Goal: Task Accomplishment & Management: Use online tool/utility

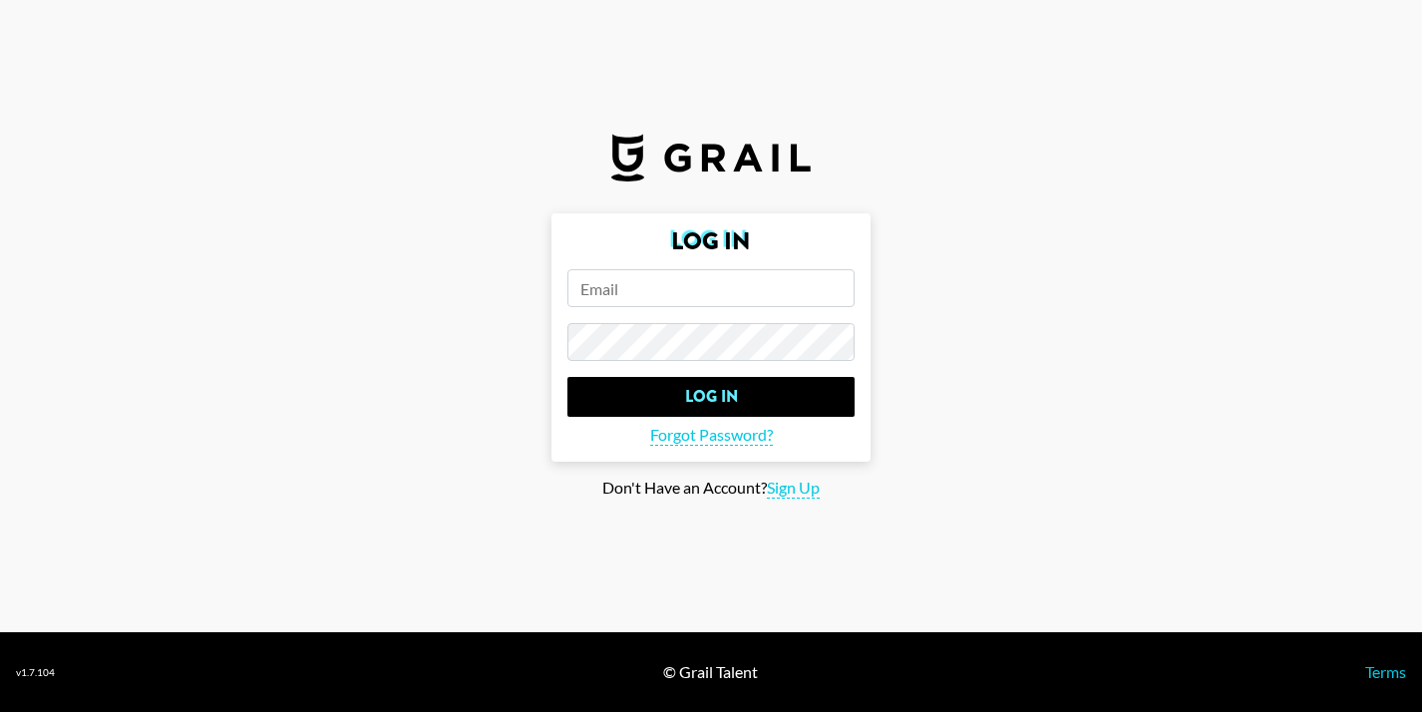
click at [681, 303] on input "email" at bounding box center [710, 288] width 287 height 38
paste input "[EMAIL_ADDRESS][DOMAIN_NAME]"
type input "[EMAIL_ADDRESS][DOMAIN_NAME]"
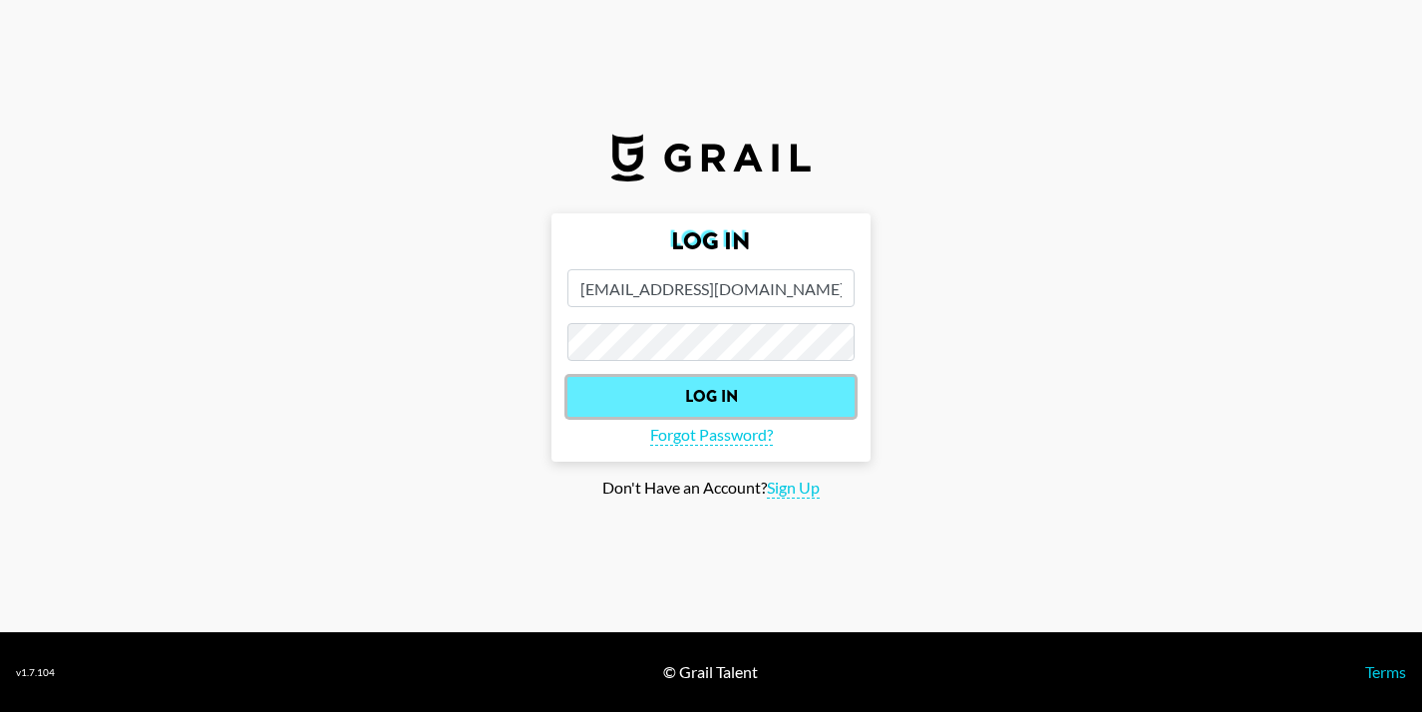
click at [710, 395] on input "Log In" at bounding box center [710, 397] width 287 height 40
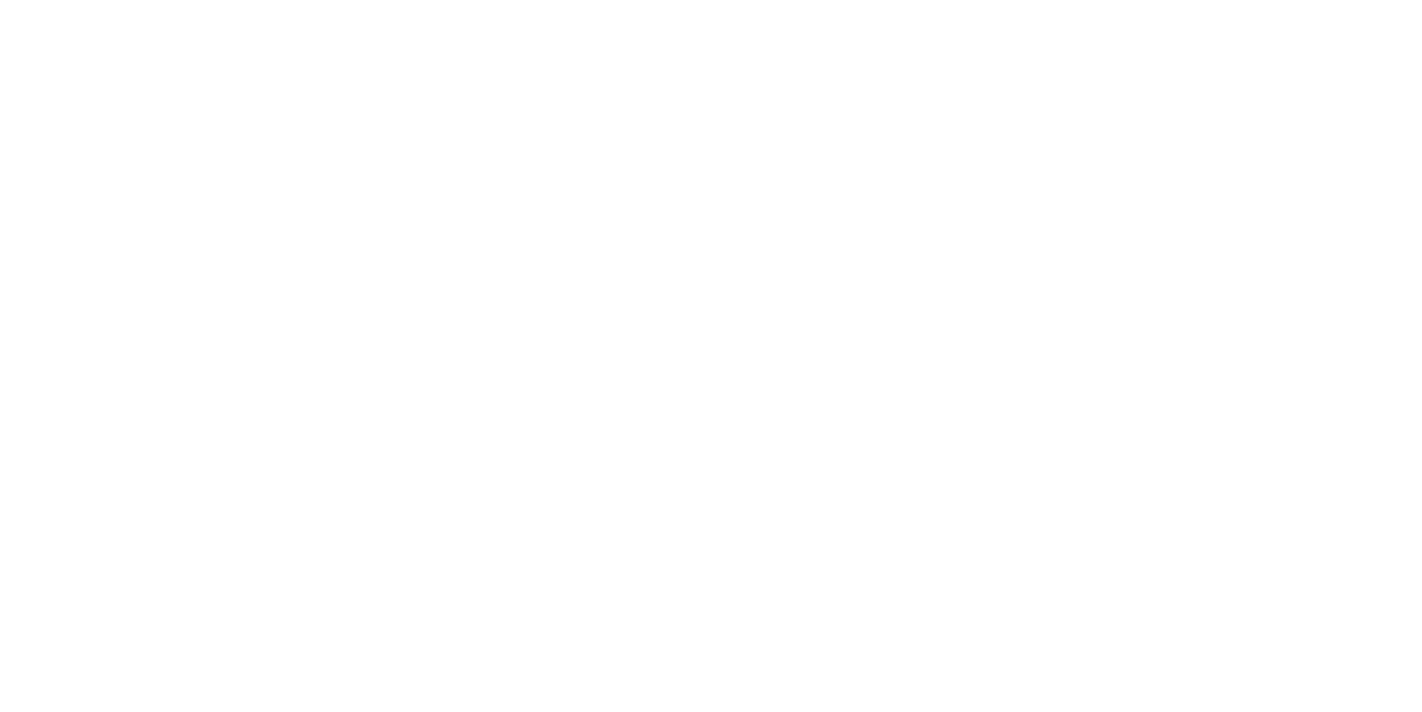
select select "Song"
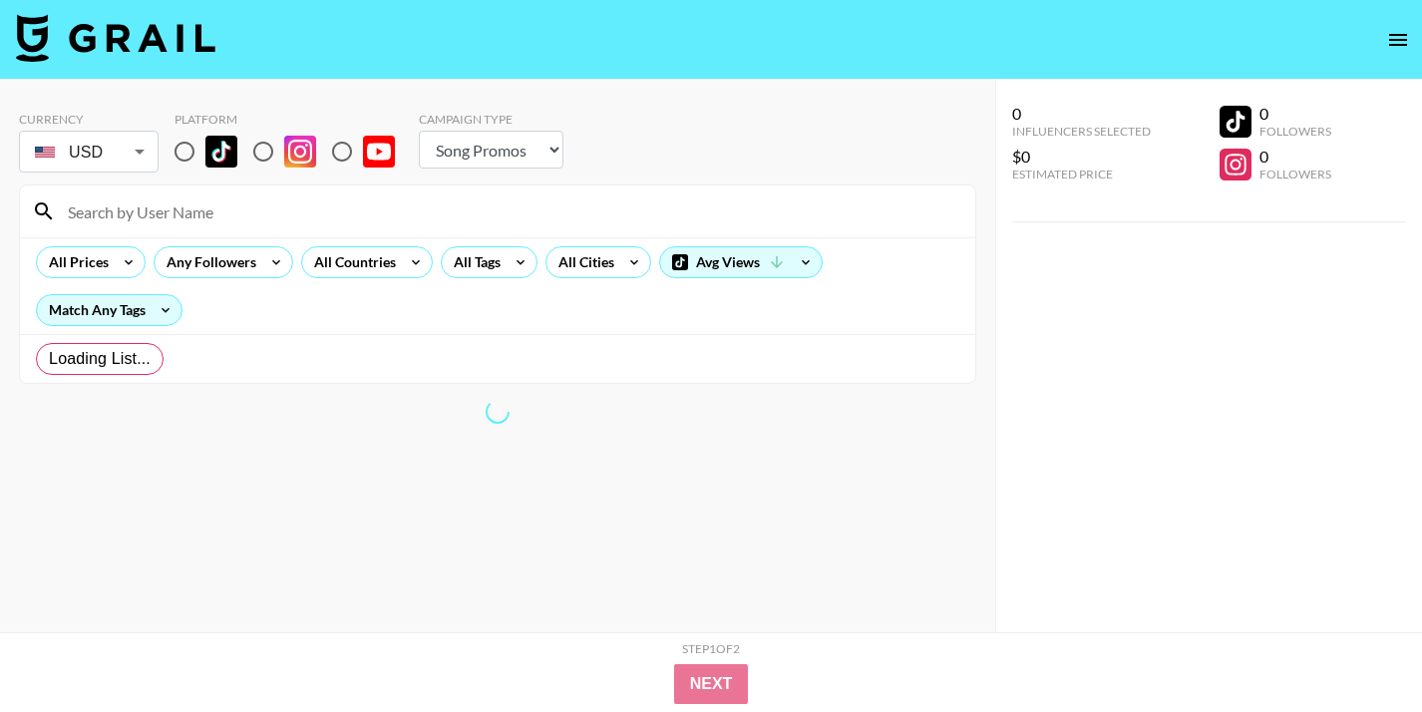
radio input "true"
select select "Brand"
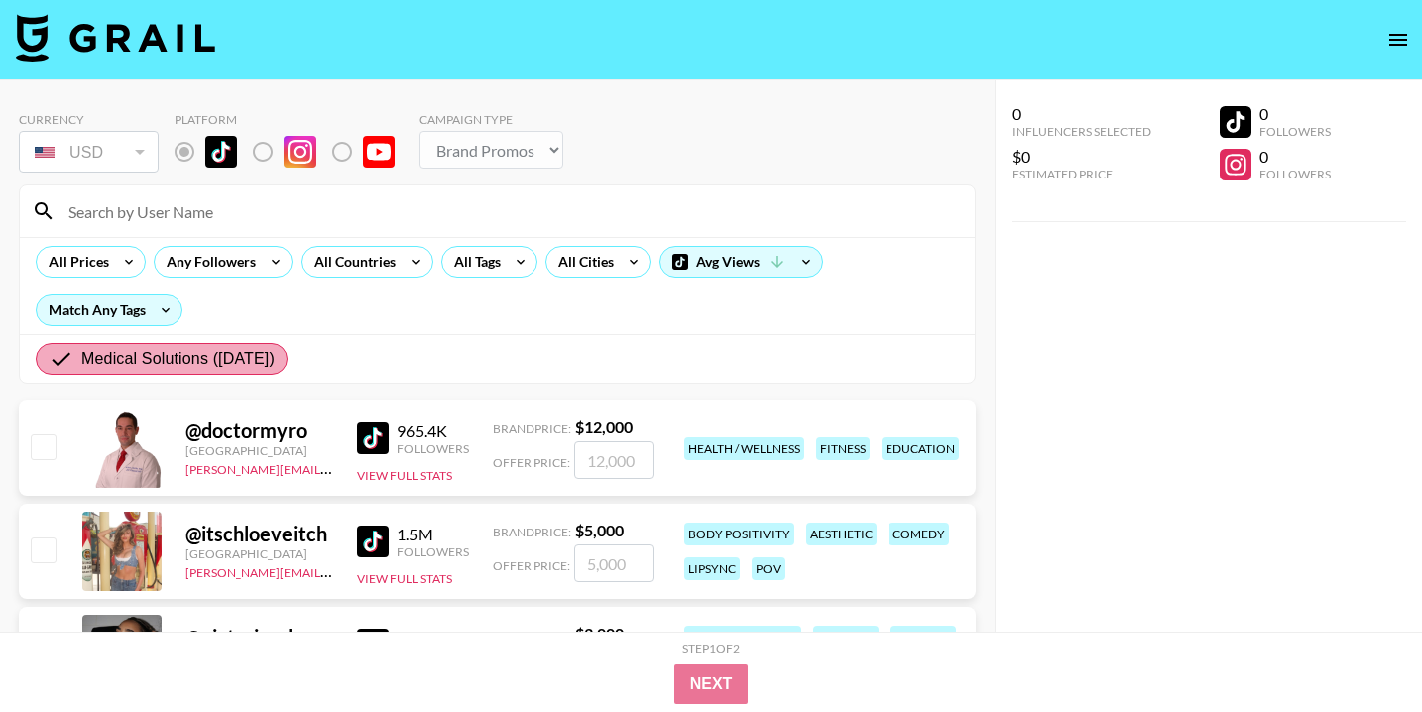
click at [87, 356] on span "Medical Solutions ([DATE])" at bounding box center [178, 359] width 194 height 24
click at [81, 356] on input "Medical Solutions ([DATE])" at bounding box center [65, 359] width 32 height 24
click at [491, 259] on div "All Tags" at bounding box center [473, 262] width 63 height 30
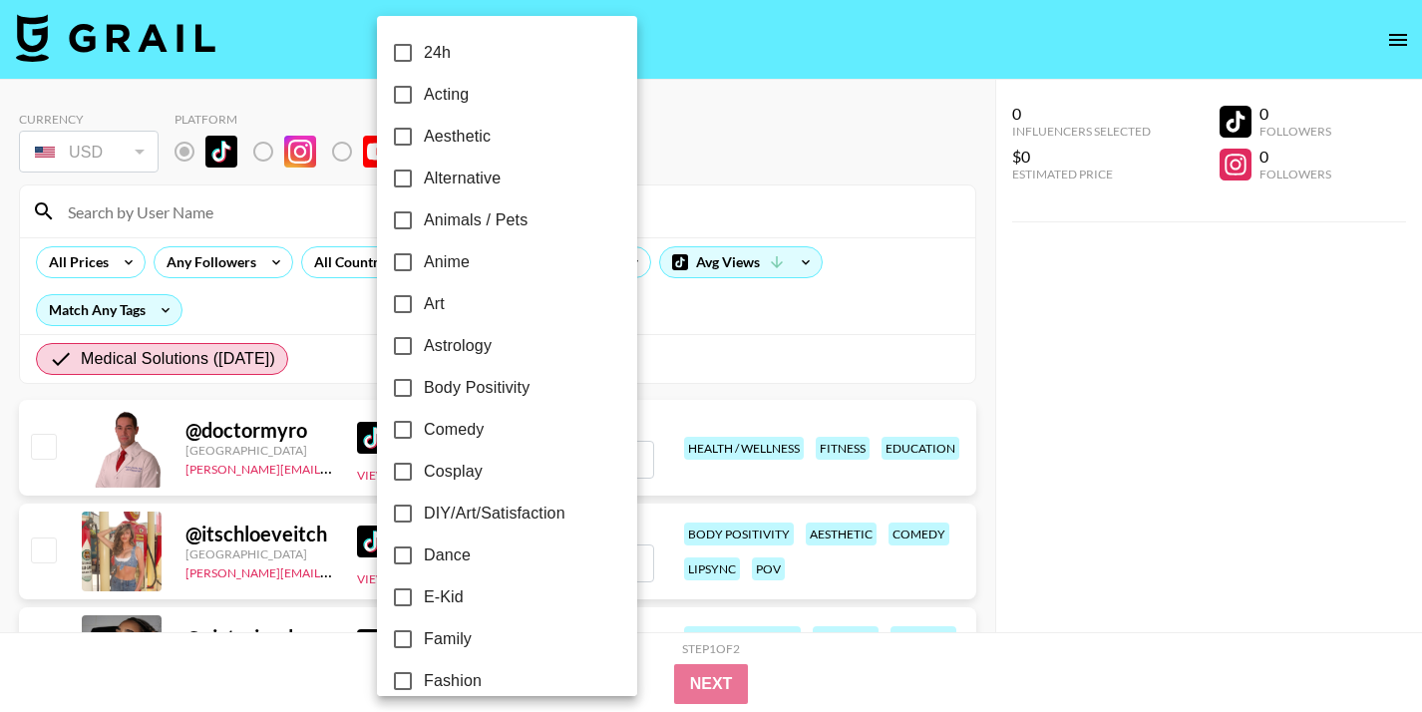
click at [642, 307] on div at bounding box center [711, 356] width 1422 height 712
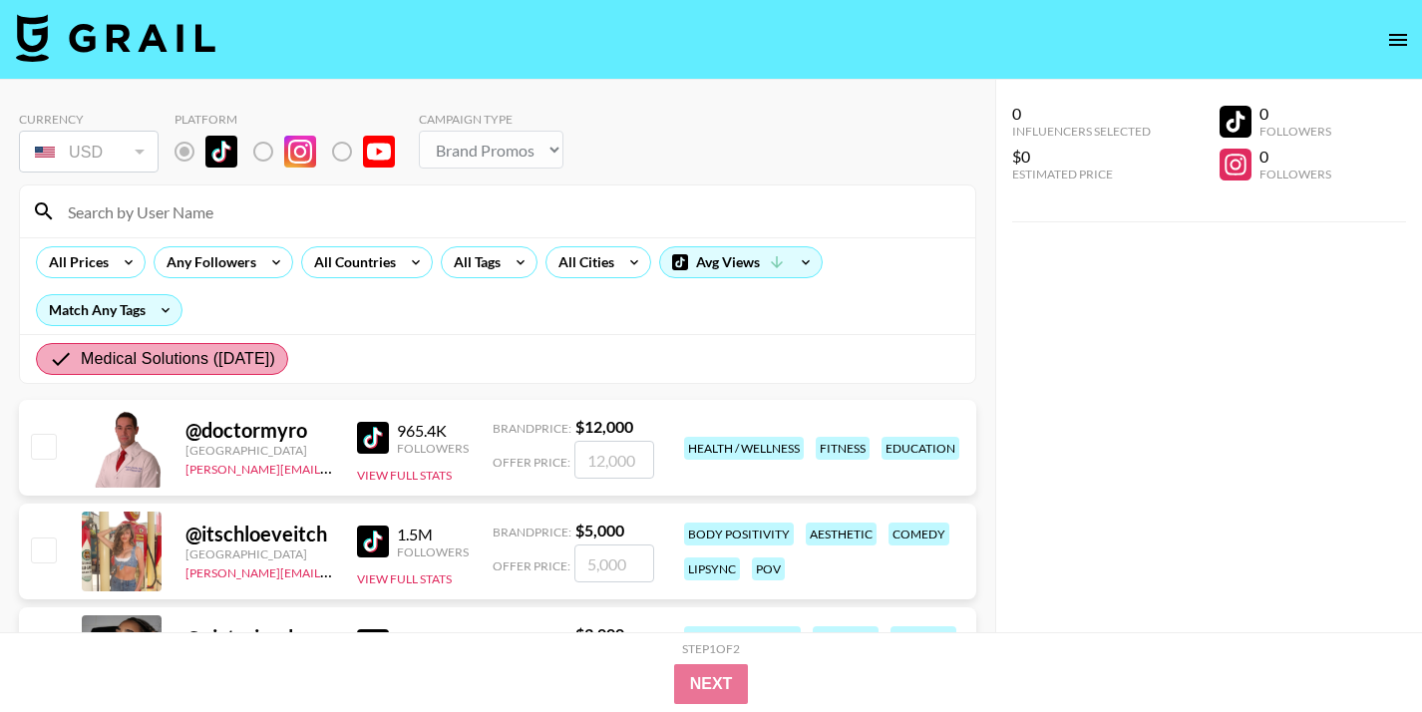
click at [47, 363] on label "Medical Solutions ([DATE])" at bounding box center [162, 359] width 252 height 32
click at [49, 363] on input "Medical Solutions ([DATE])" at bounding box center [65, 359] width 32 height 24
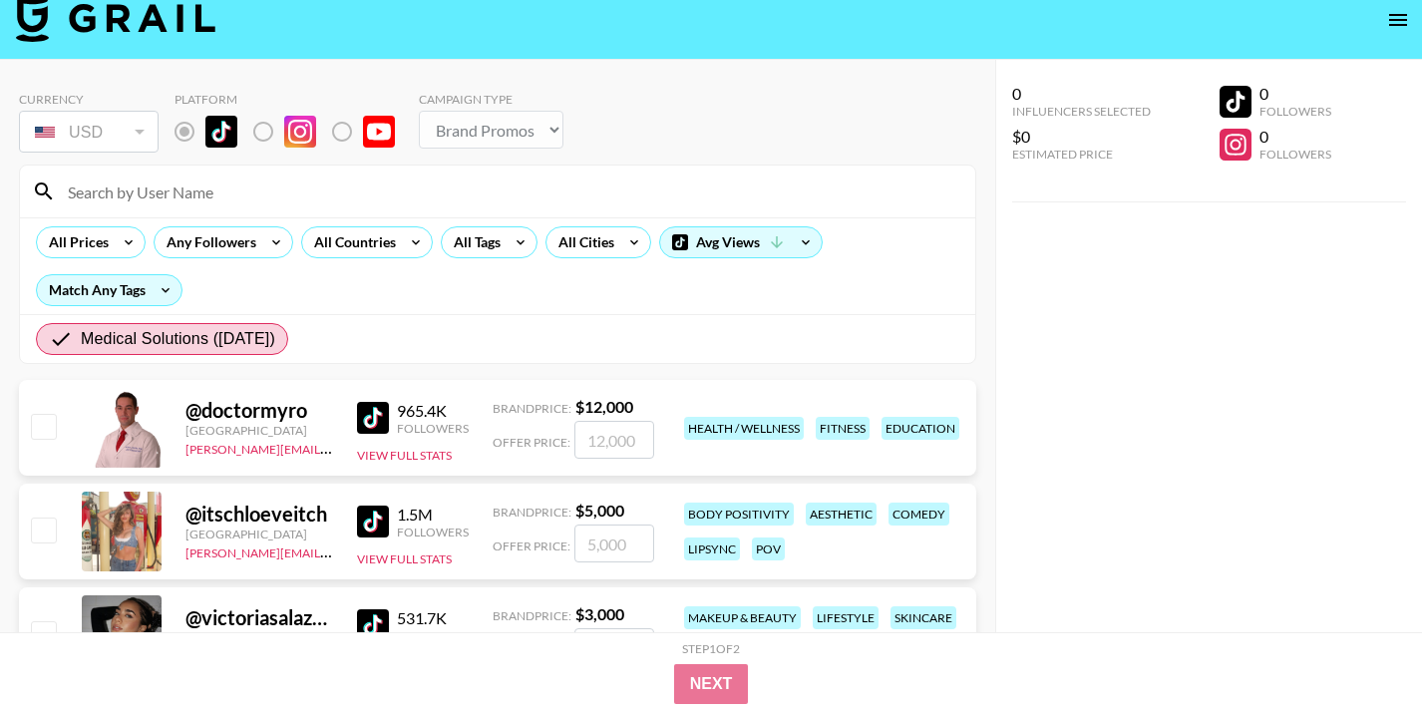
scroll to position [4, 0]
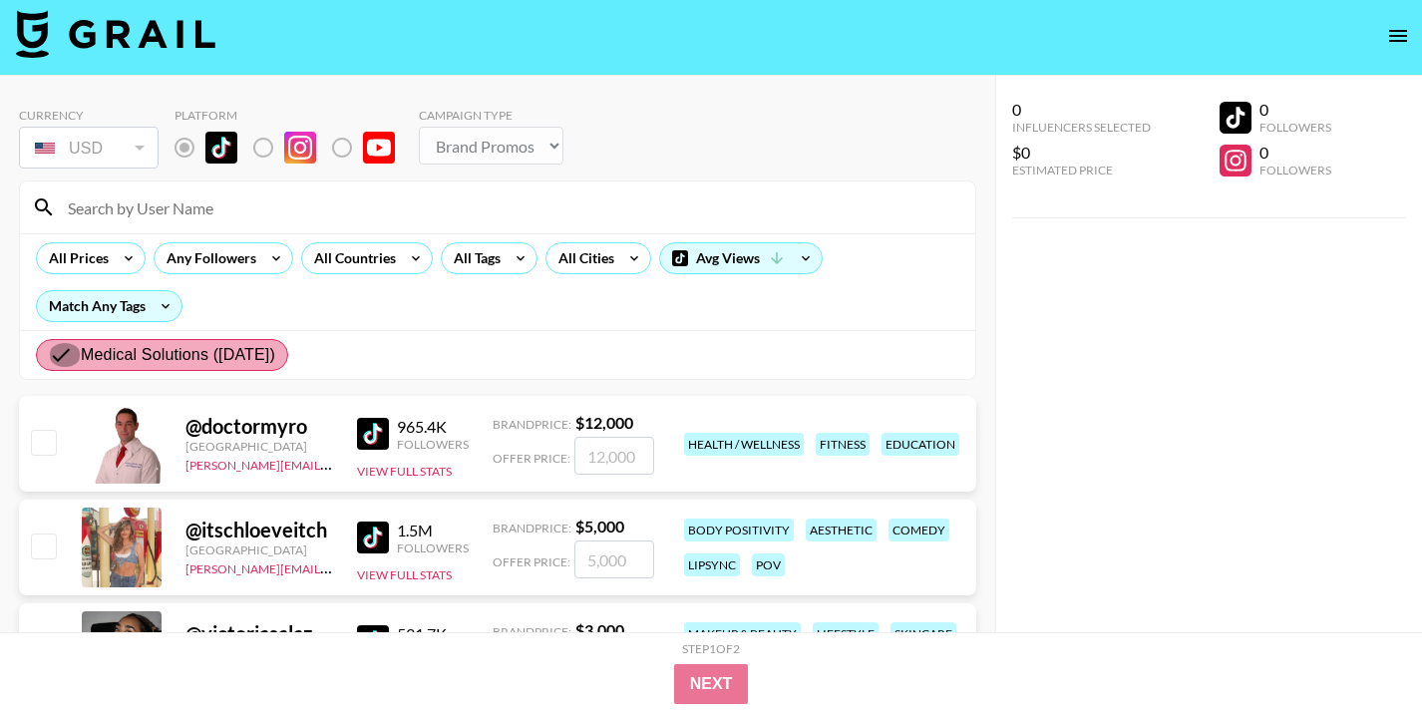
click at [54, 356] on input "Medical Solutions ([DATE])" at bounding box center [65, 355] width 32 height 24
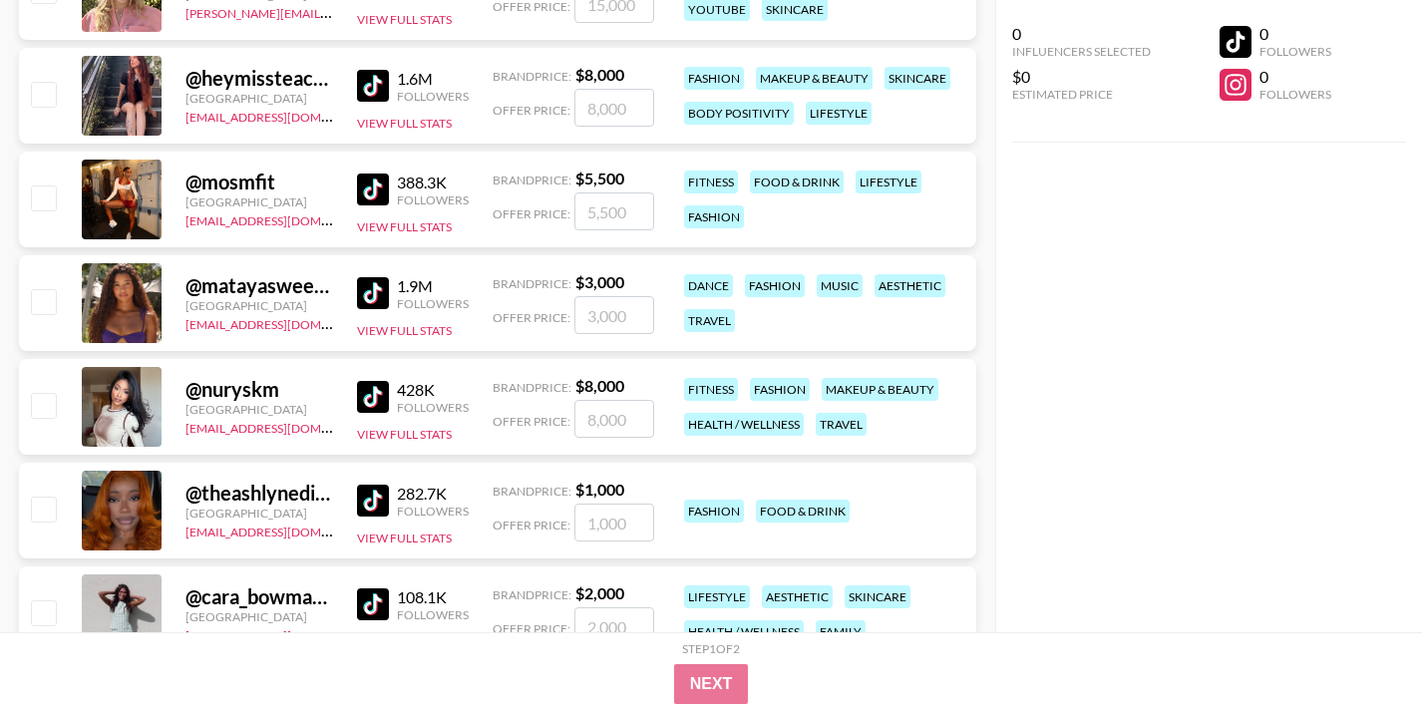
scroll to position [978, 0]
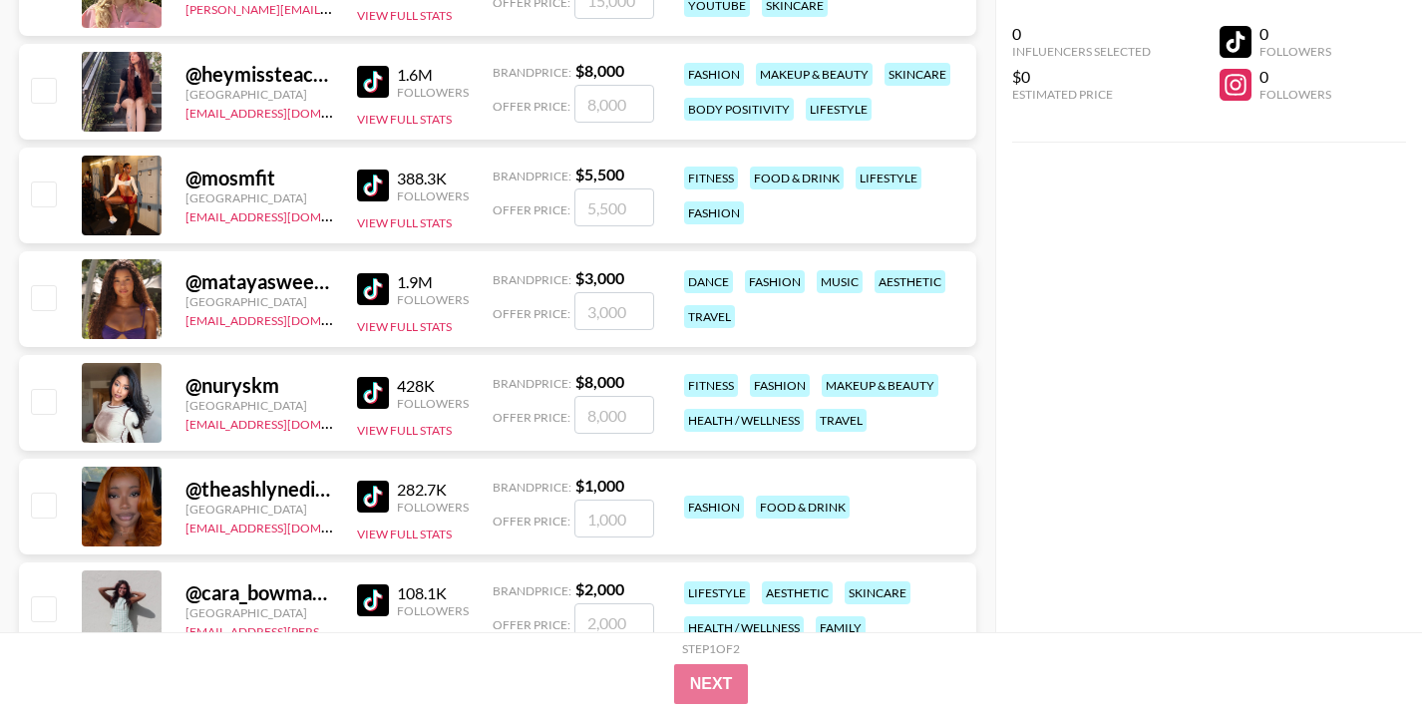
click at [235, 388] on div "@ nuryskm" at bounding box center [259, 385] width 148 height 25
click at [101, 392] on div at bounding box center [122, 403] width 80 height 80
click at [399, 428] on button "View Full Stats" at bounding box center [404, 430] width 95 height 15
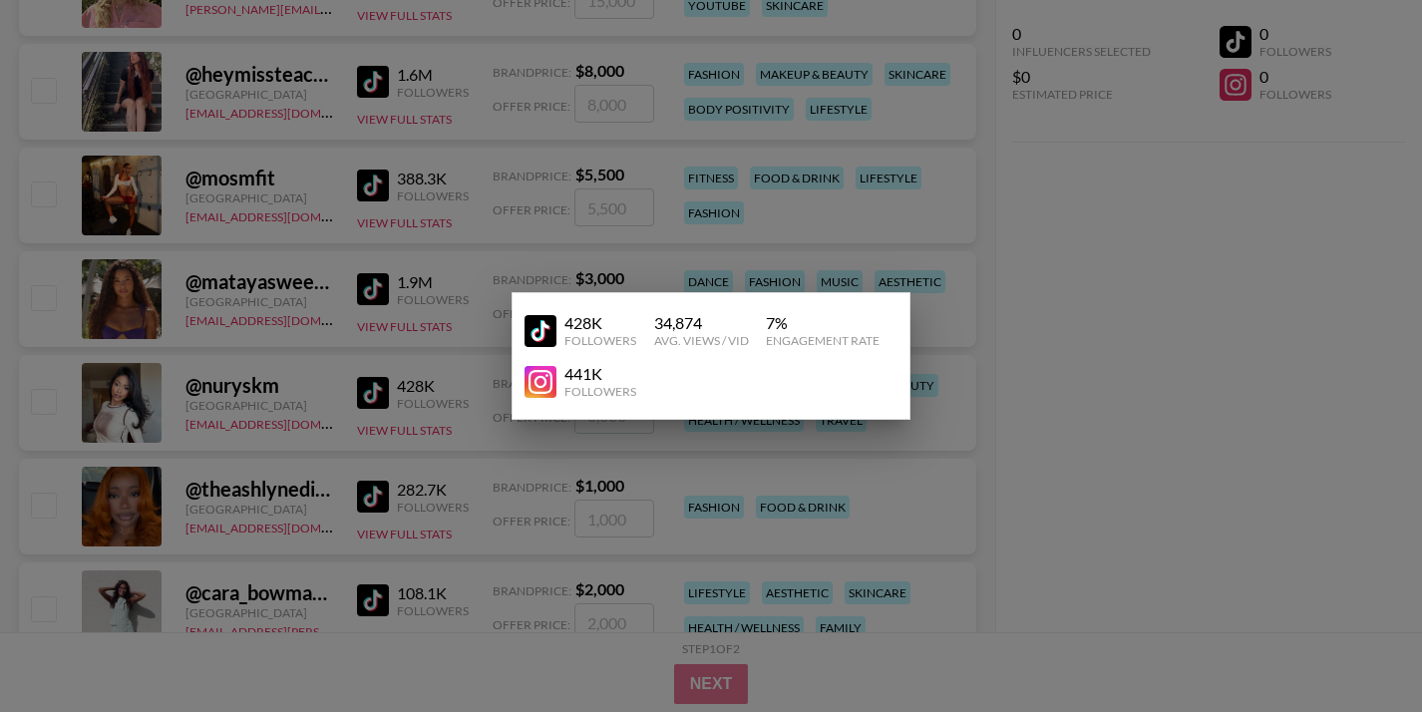
click at [395, 398] on div at bounding box center [711, 356] width 1422 height 712
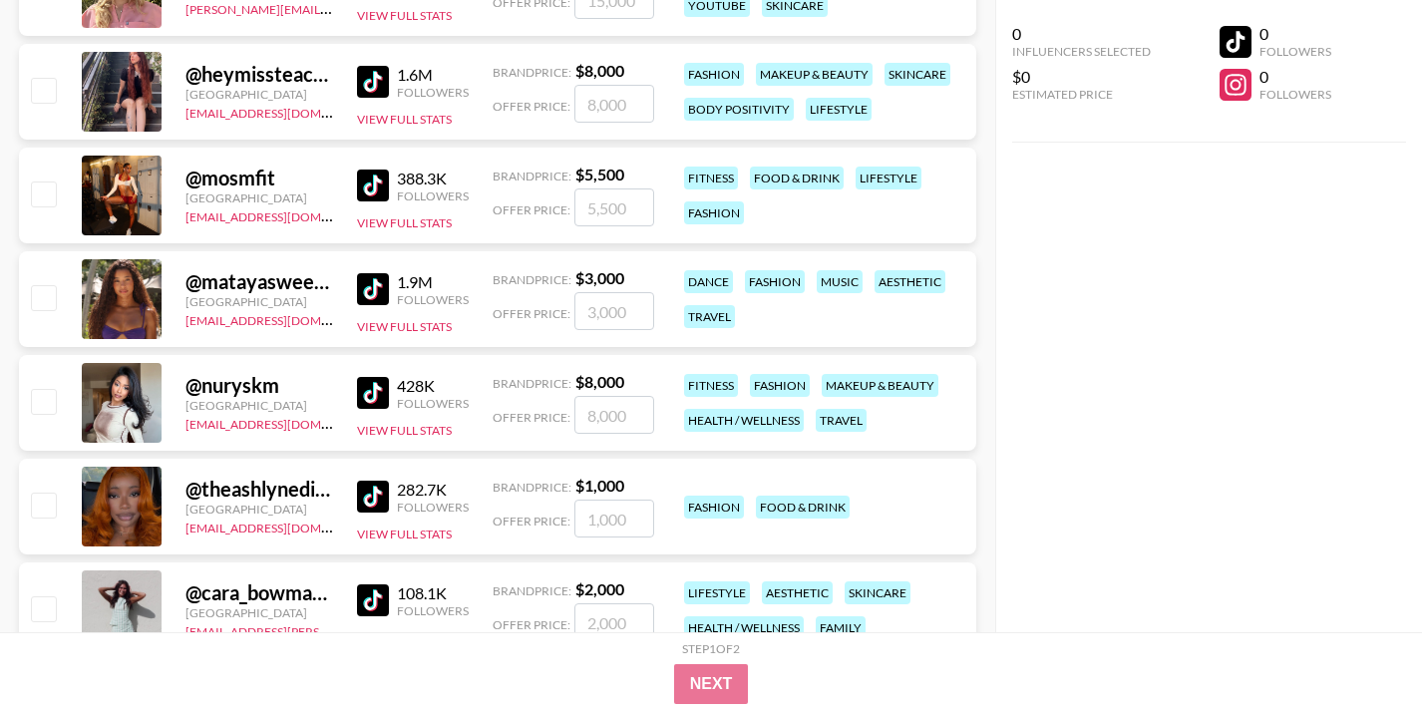
click at [381, 391] on img at bounding box center [373, 393] width 32 height 32
